Goal: Task Accomplishment & Management: Manage account settings

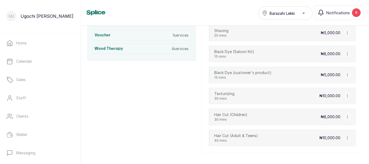
scroll to position [508, 0]
click at [352, 15] on button "Notifications 8" at bounding box center [339, 12] width 49 height 15
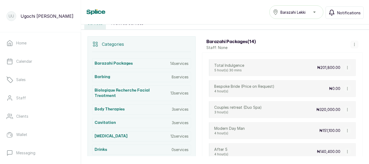
scroll to position [0, 0]
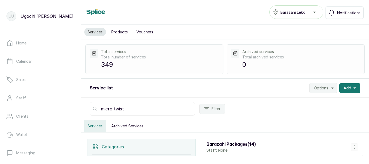
click at [343, 12] on span "Notifications" at bounding box center [348, 13] width 23 height 6
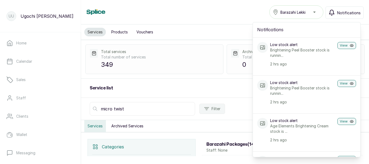
click at [302, 86] on p "Brightening Peel Booster stock is runnin..." at bounding box center [302, 91] width 65 height 11
click at [342, 80] on button "View" at bounding box center [346, 83] width 19 height 7
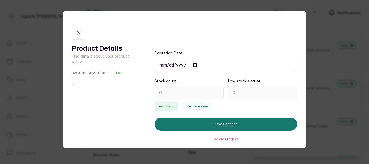
click at [74, 31] on button "In stock" at bounding box center [79, 33] width 14 height 14
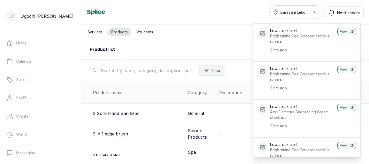
scroll to position [11, 0]
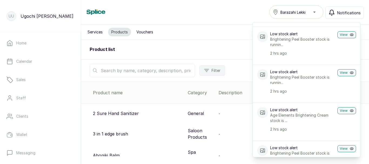
click at [260, 74] on rect at bounding box center [262, 74] width 11 height 11
click at [283, 75] on p "Low stock alert" at bounding box center [302, 71] width 65 height 5
click at [302, 80] on p "Brightening Peel Booster stock is runnin..." at bounding box center [302, 80] width 65 height 11
click at [352, 110] on button "View" at bounding box center [346, 110] width 19 height 7
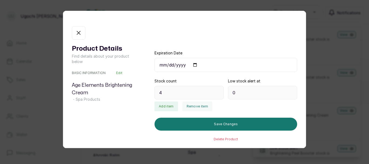
click at [350, 126] on div "Product Details Find details about your product below BASIC INFORMATION Edit Ag…" at bounding box center [184, 82] width 369 height 164
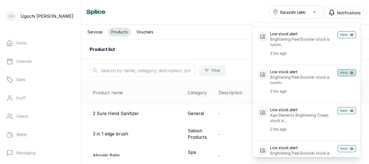
click at [340, 72] on button "View" at bounding box center [346, 72] width 19 height 7
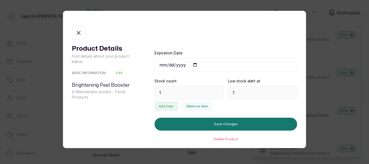
click at [348, 107] on div "Product Details Find details about your product below BASIC INFORMATION Edit Br…" at bounding box center [184, 82] width 369 height 164
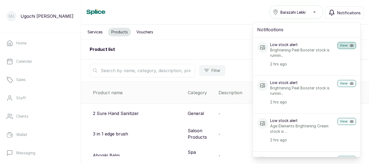
click at [340, 45] on button "View" at bounding box center [346, 45] width 19 height 7
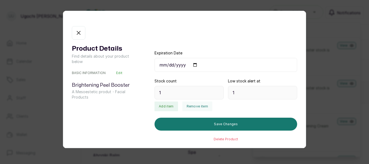
click at [340, 114] on div "Product Details Find details about your product below BASIC INFORMATION Edit Br…" at bounding box center [184, 82] width 369 height 164
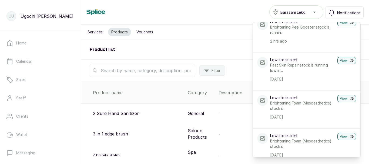
scroll to position [250, 0]
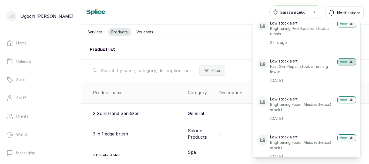
click at [350, 62] on icon "button" at bounding box center [352, 62] width 4 height 4
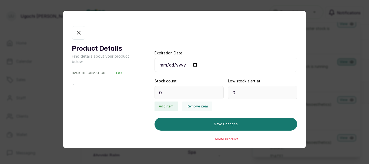
type input "8"
click at [340, 102] on div "Product Details Find details about your product below BASIC INFORMATION Edit Fa…" at bounding box center [184, 82] width 369 height 164
